Goal: Information Seeking & Learning: Learn about a topic

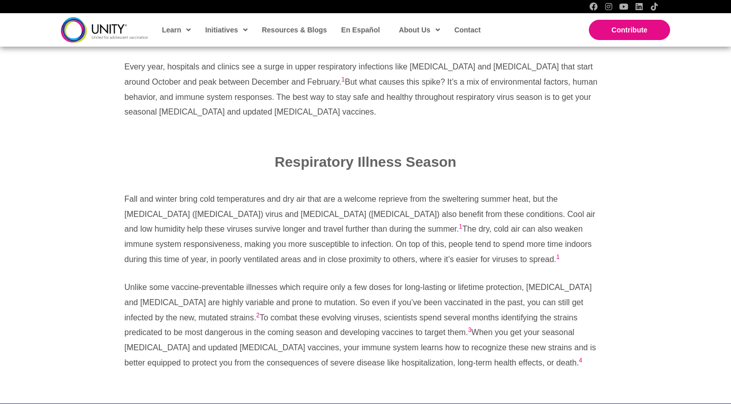
scroll to position [372, 0]
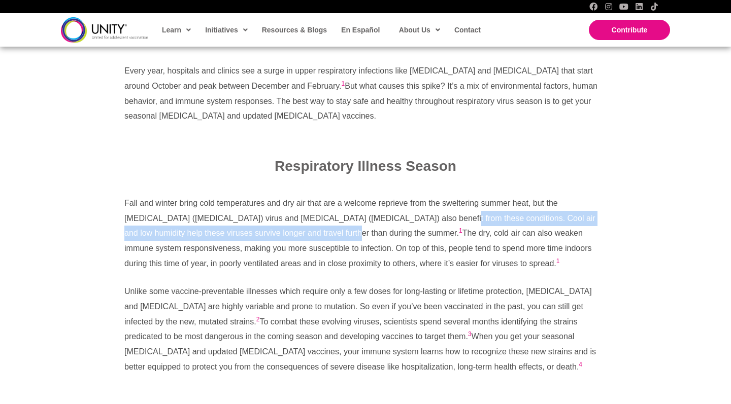
drag, startPoint x: 392, startPoint y: 212, endPoint x: 272, endPoint y: 229, distance: 121.4
click at [272, 229] on p "Fall and winter bring cold temperatures and dry air that are a welcome reprieve…" at bounding box center [365, 234] width 482 height 76
copy p "Cool air and low humidity help these viruses survive longer and travel further …"
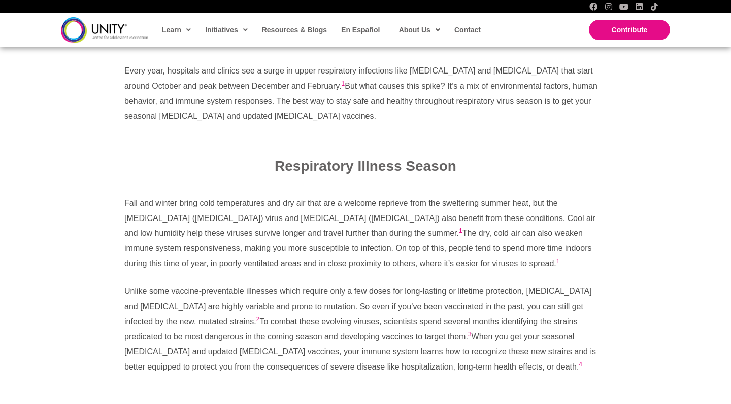
click at [287, 240] on p "Fall and winter bring cold temperatures and dry air that are a welcome reprieve…" at bounding box center [365, 234] width 482 height 76
drag, startPoint x: 307, startPoint y: 200, endPoint x: 117, endPoint y: 199, distance: 190.2
click at [117, 199] on div "Fall and winter bring cold temperatures and dry air that are a welcome reprieve…" at bounding box center [365, 292] width 502 height 212
copy p "Fall and winter bring cold temperatures and dry air"
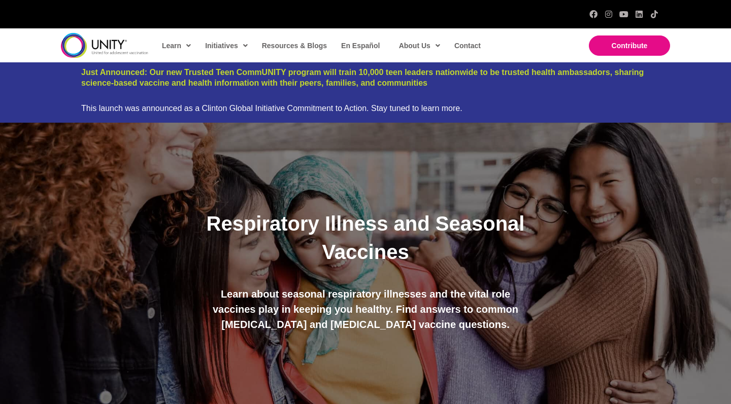
scroll to position [0, 0]
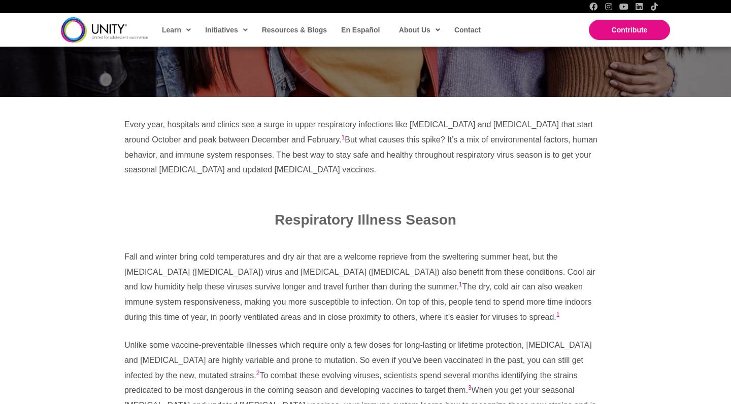
scroll to position [249, 0]
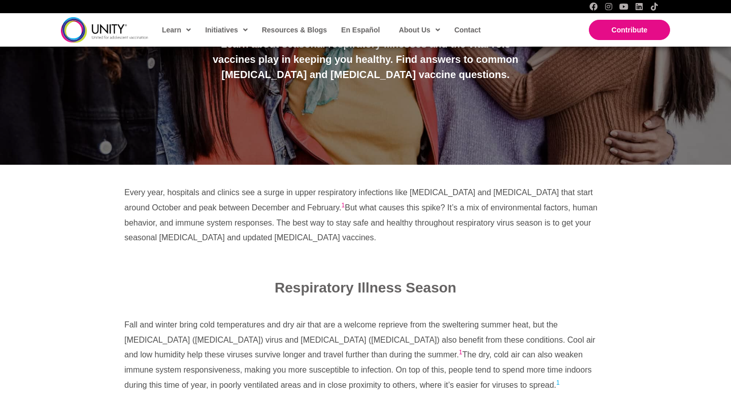
click at [556, 379] on link "1" at bounding box center [558, 382] width 4 height 7
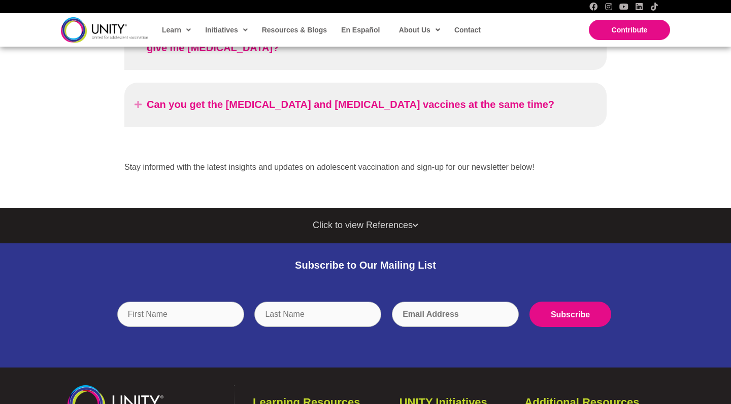
scroll to position [1586, 0]
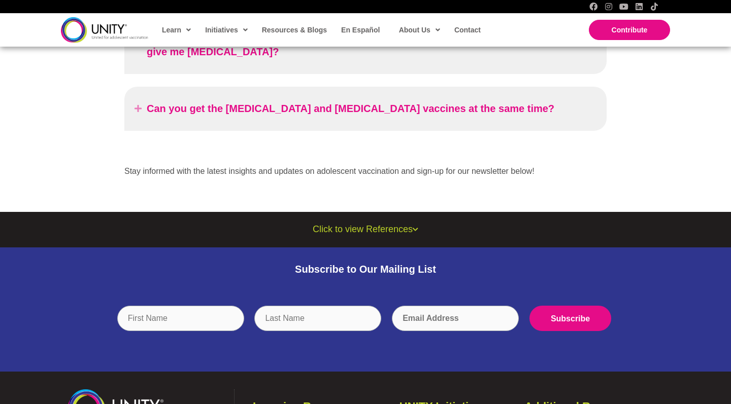
click at [385, 221] on span "Click to view References" at bounding box center [362, 229] width 100 height 17
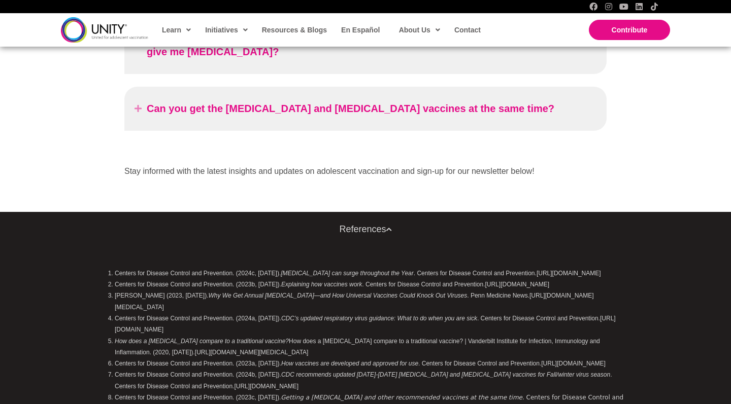
drag, startPoint x: 220, startPoint y: 235, endPoint x: 511, endPoint y: 224, distance: 291.4
click at [511, 268] on li "Centers for Disease Control and Prevention. (2024c, [DATE]). [MEDICAL_DATA] can…" at bounding box center [374, 273] width 519 height 11
copy li "[URL][DOMAIN_NAME]"
